Goal: Information Seeking & Learning: Learn about a topic

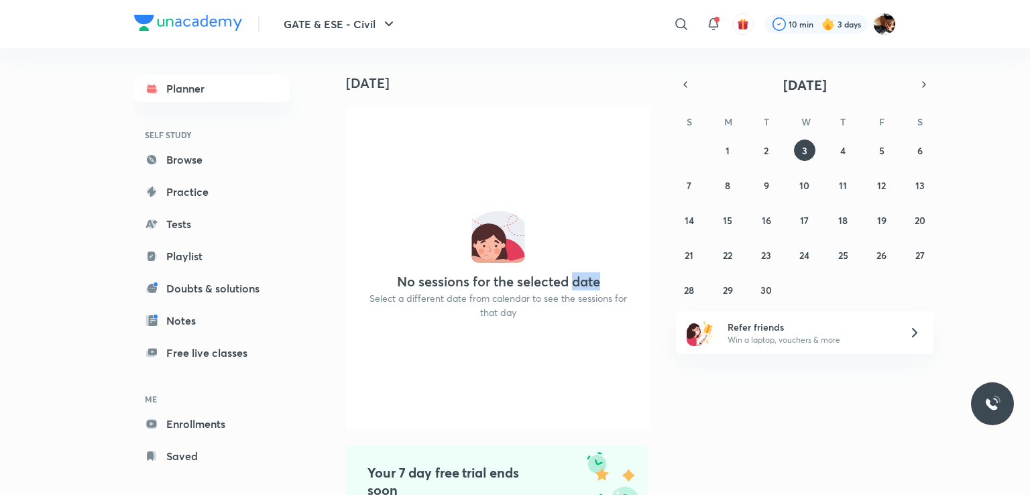
drag, startPoint x: 0, startPoint y: 0, endPoint x: 563, endPoint y: 304, distance: 639.8
click at [563, 304] on div "Today No sessions for the selected date Select a different date from calendar t…" at bounding box center [492, 271] width 331 height 446
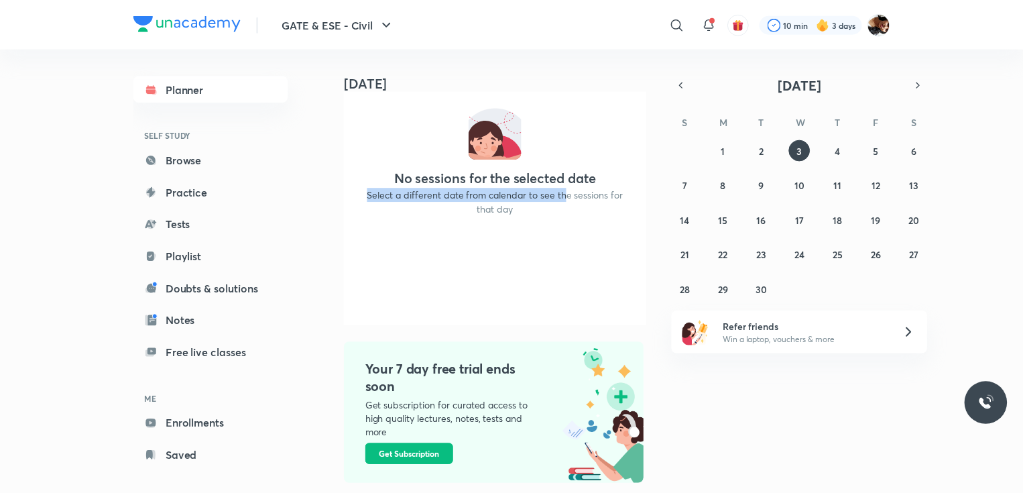
scroll to position [43, 0]
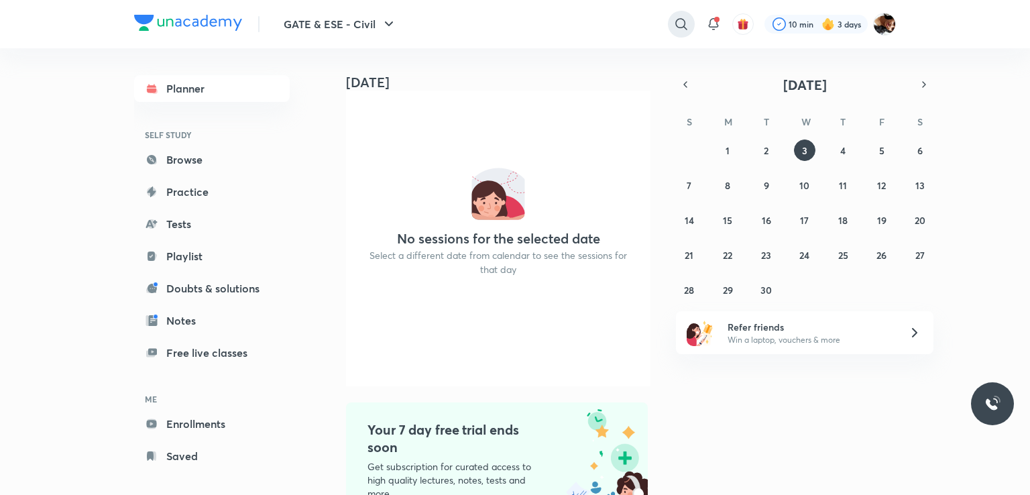
click at [676, 21] on icon at bounding box center [681, 24] width 16 height 16
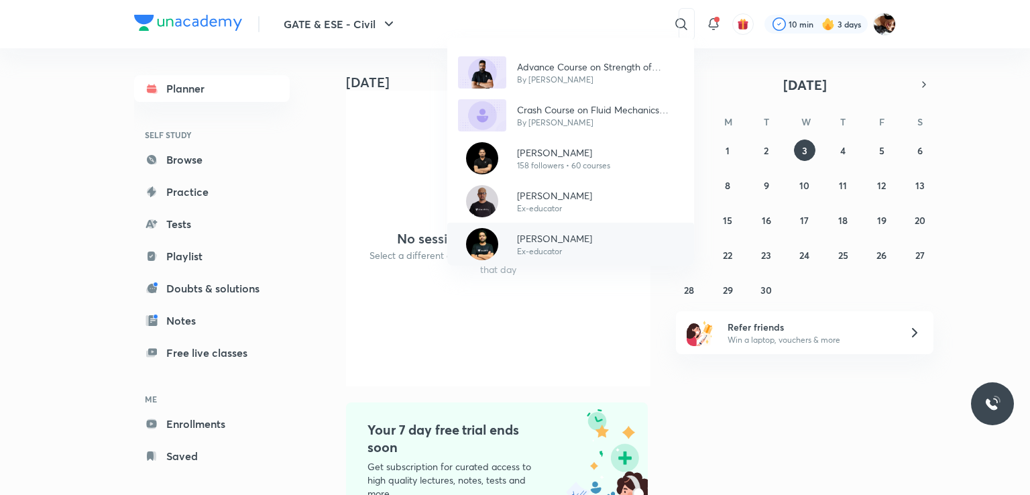
click at [518, 239] on p "[PERSON_NAME]" at bounding box center [554, 238] width 75 height 14
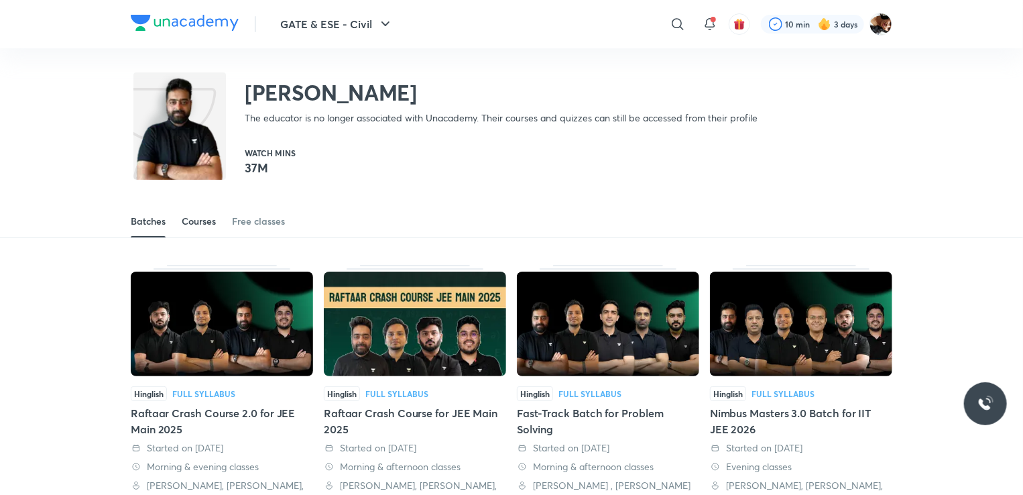
click at [205, 218] on div "Courses" at bounding box center [199, 221] width 34 height 13
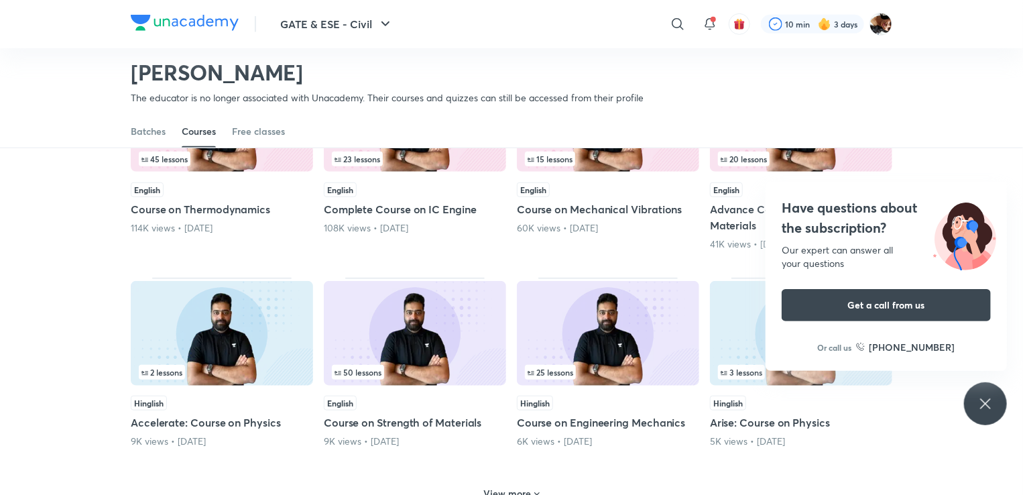
scroll to position [416, 0]
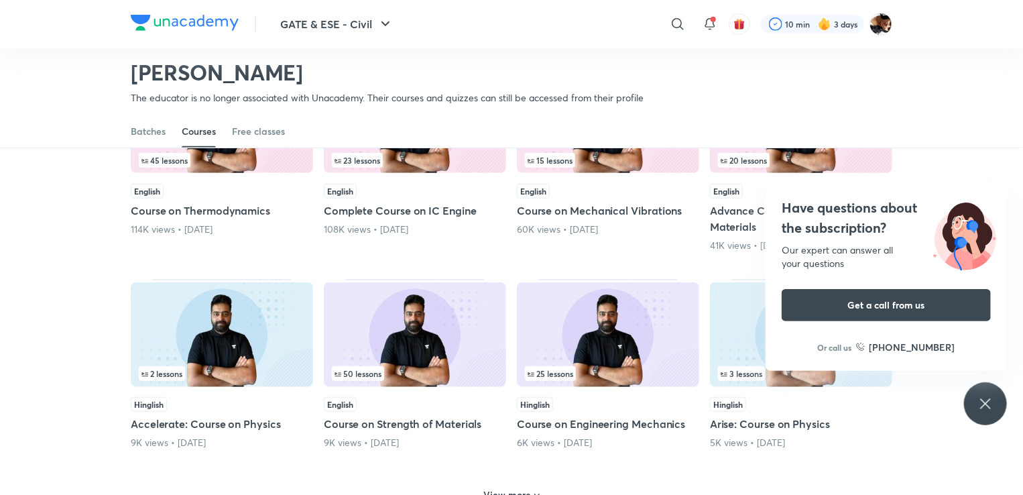
click at [465, 409] on div "English" at bounding box center [415, 404] width 182 height 15
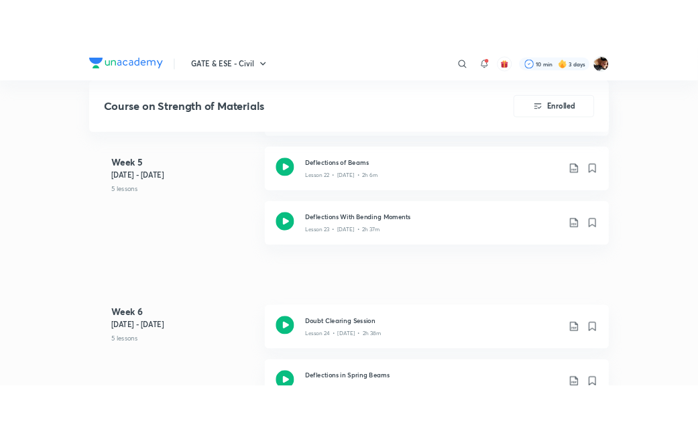
scroll to position [2501, 0]
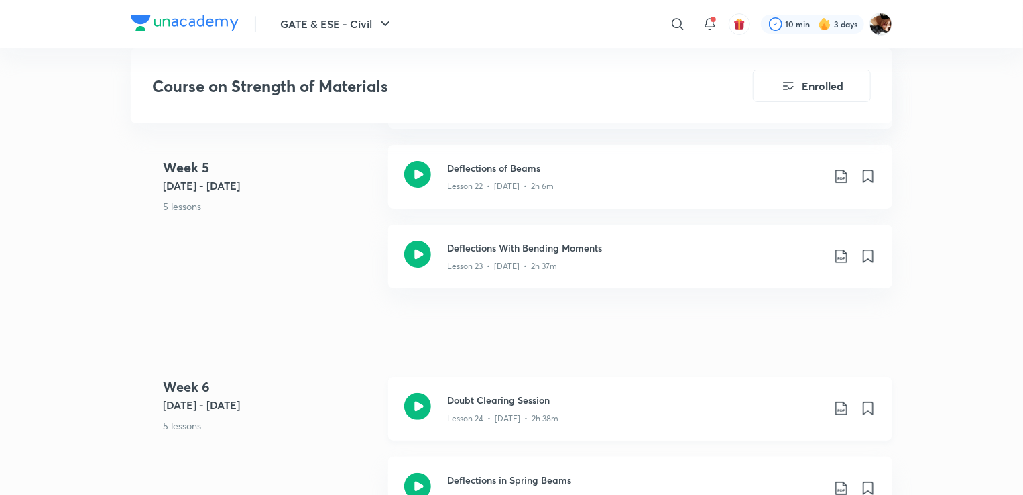
click at [415, 408] on icon at bounding box center [417, 406] width 27 height 27
